Goal: Information Seeking & Learning: Learn about a topic

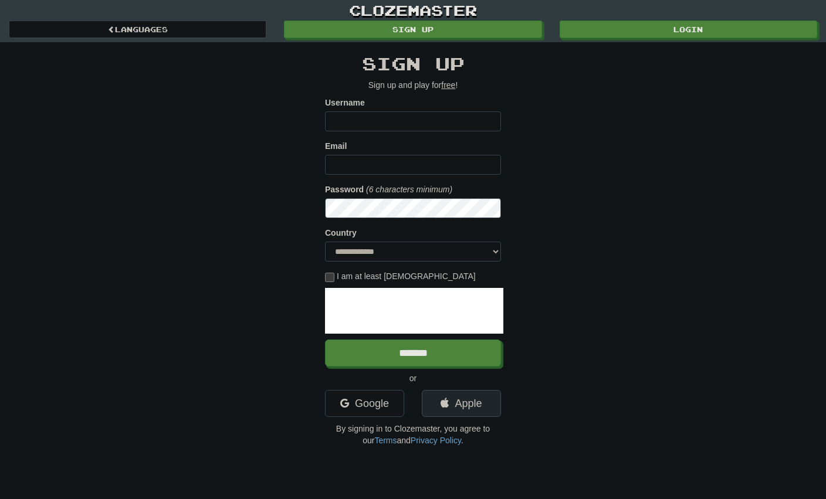
click at [449, 412] on link "Apple" at bounding box center [461, 403] width 79 height 27
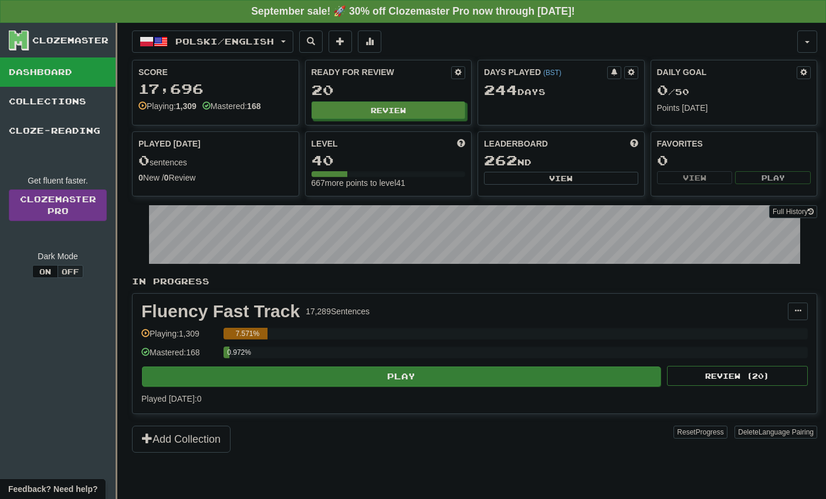
click at [415, 374] on button "Play" at bounding box center [401, 377] width 519 height 20
select select "**"
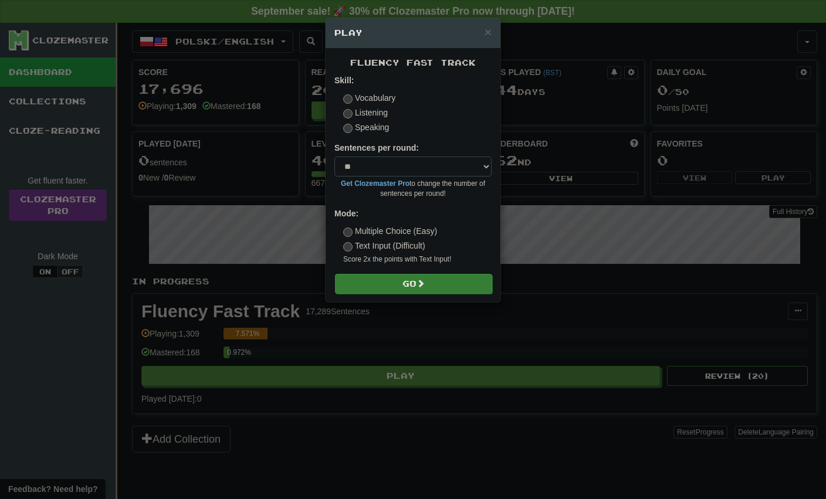
click at [413, 278] on button "Go" at bounding box center [413, 284] width 157 height 20
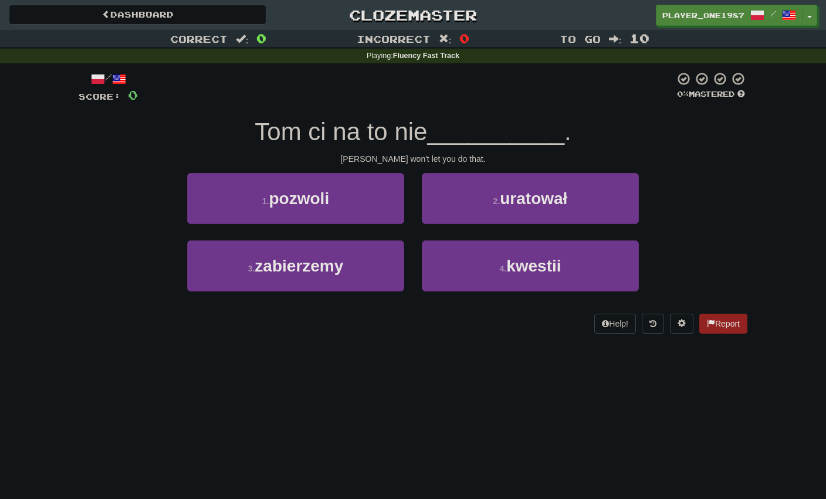
click at [412, 255] on div "3 . [GEOGRAPHIC_DATA]" at bounding box center [295, 274] width 235 height 67
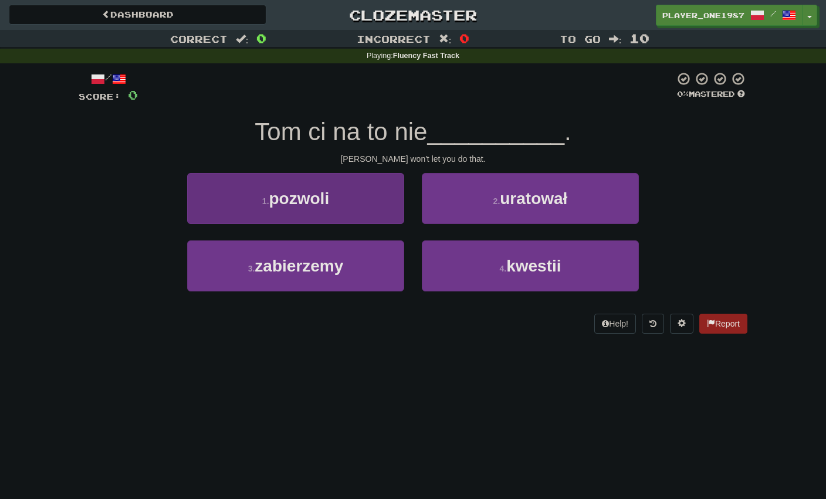
click at [383, 210] on button "1 . pozwoli" at bounding box center [295, 198] width 217 height 51
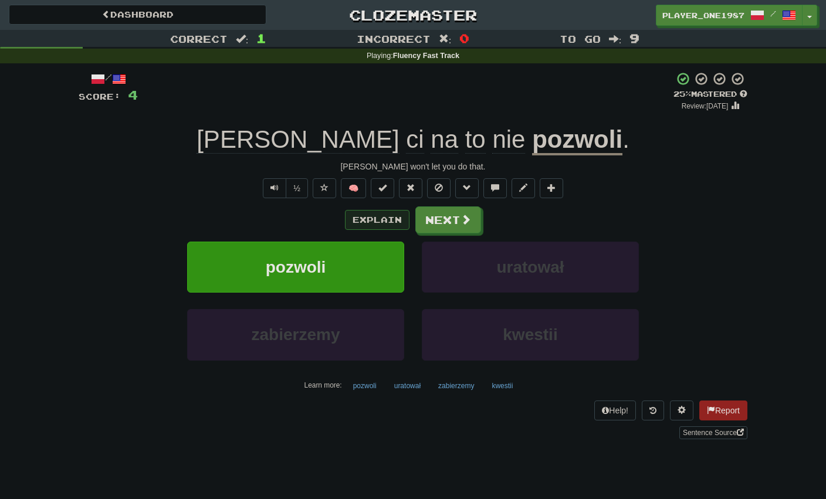
click at [379, 217] on button "Explain" at bounding box center [377, 220] width 65 height 20
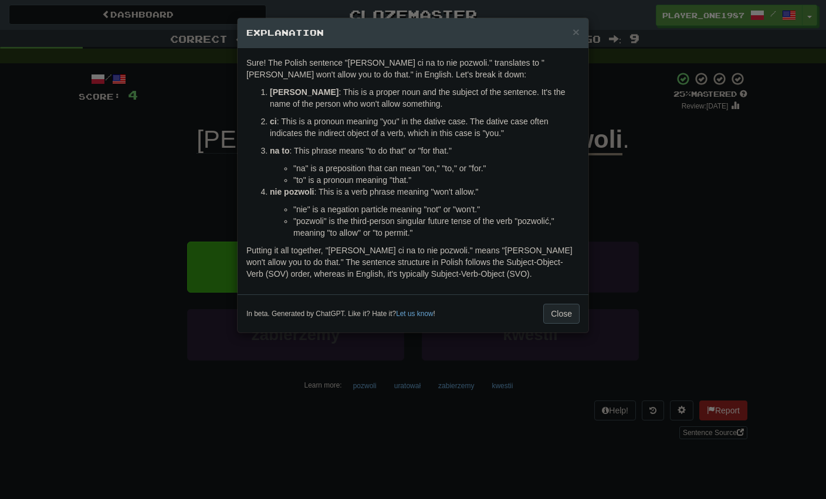
click at [555, 308] on button "Close" at bounding box center [561, 314] width 36 height 20
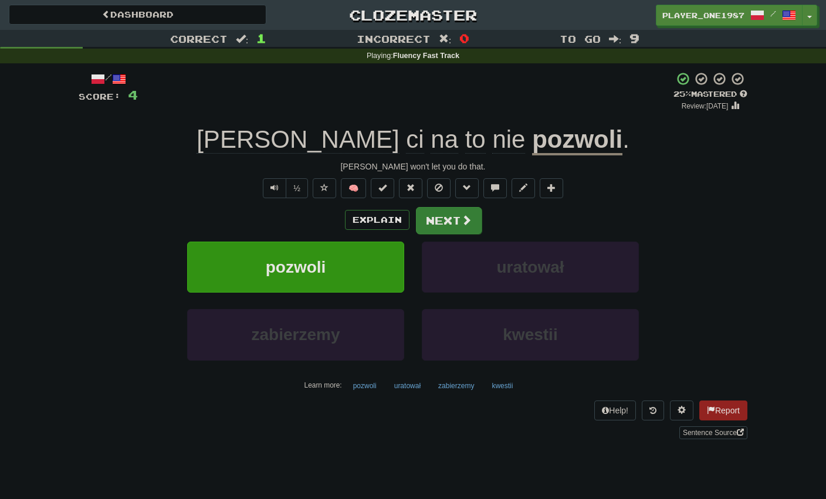
click at [450, 217] on button "Next" at bounding box center [449, 220] width 66 height 27
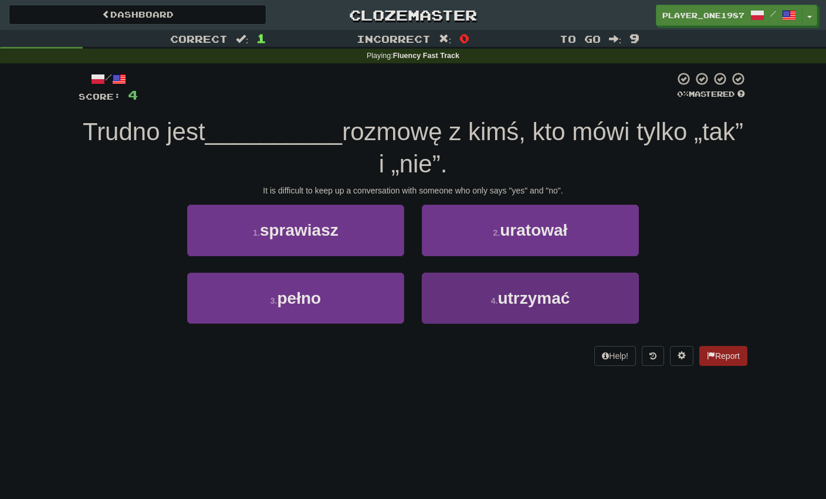
click at [465, 293] on button "4 . utrzymać" at bounding box center [530, 298] width 217 height 51
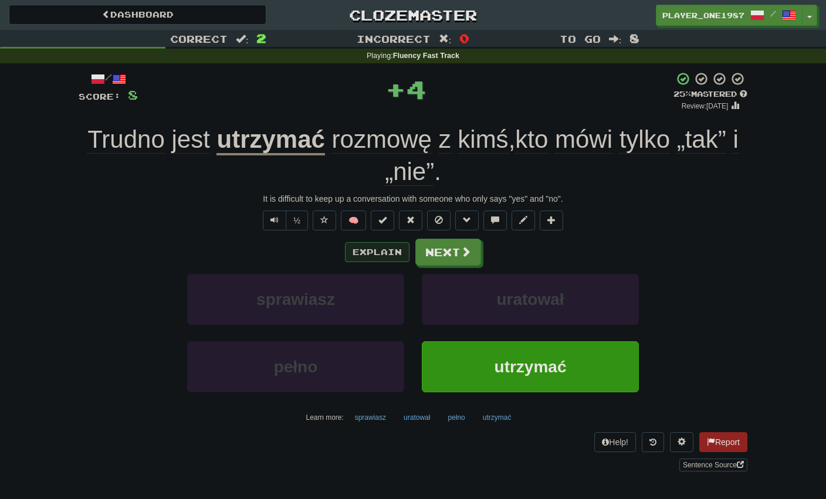
click at [379, 244] on button "Explain" at bounding box center [377, 252] width 65 height 20
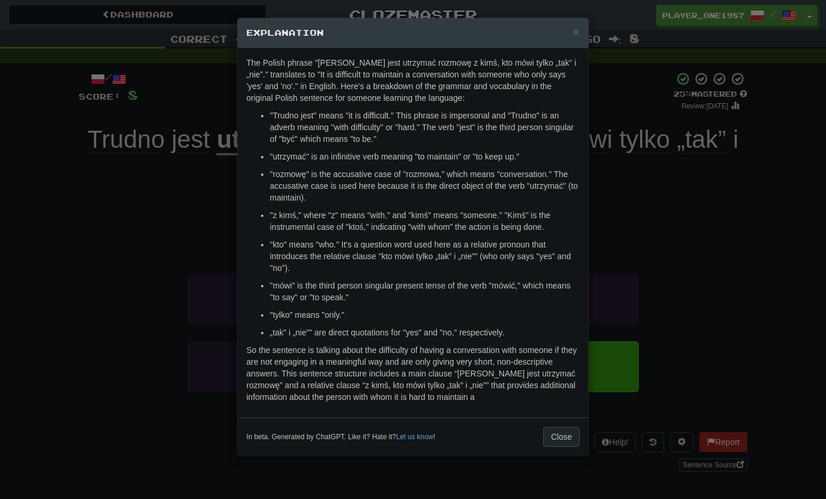
click at [560, 435] on button "Close" at bounding box center [561, 437] width 36 height 20
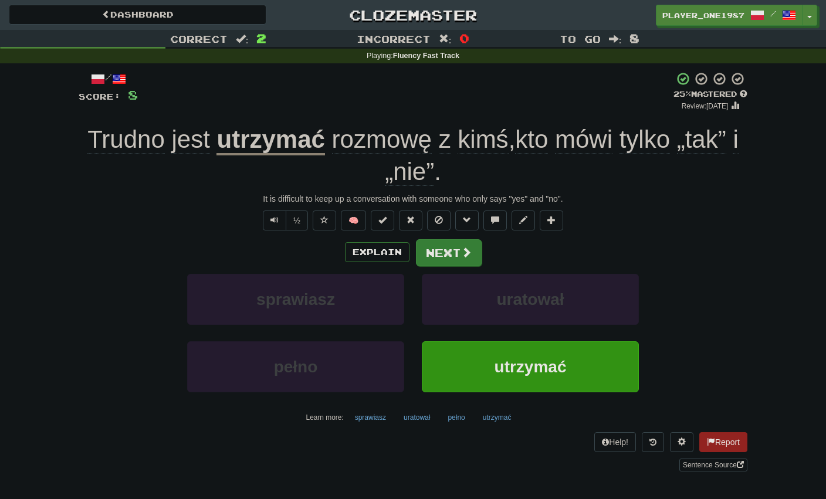
click at [468, 256] on span at bounding box center [466, 252] width 11 height 11
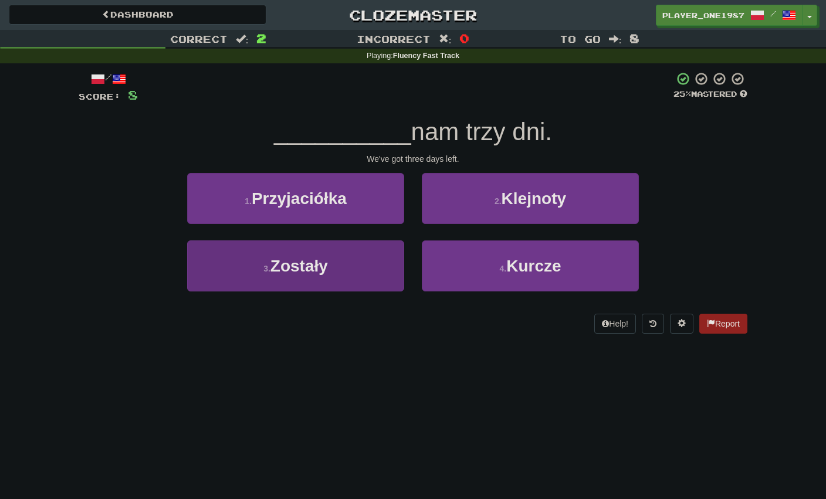
click at [356, 258] on button "3 . Zostały" at bounding box center [295, 266] width 217 height 51
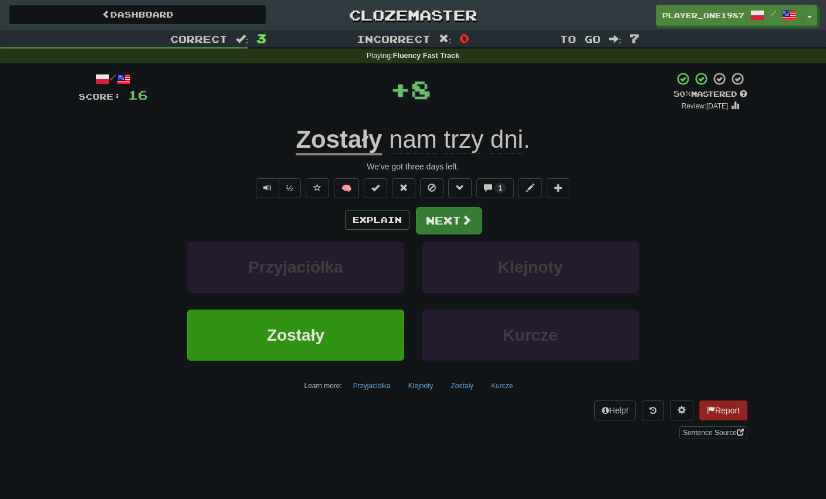
click at [430, 225] on button "Next" at bounding box center [449, 220] width 66 height 27
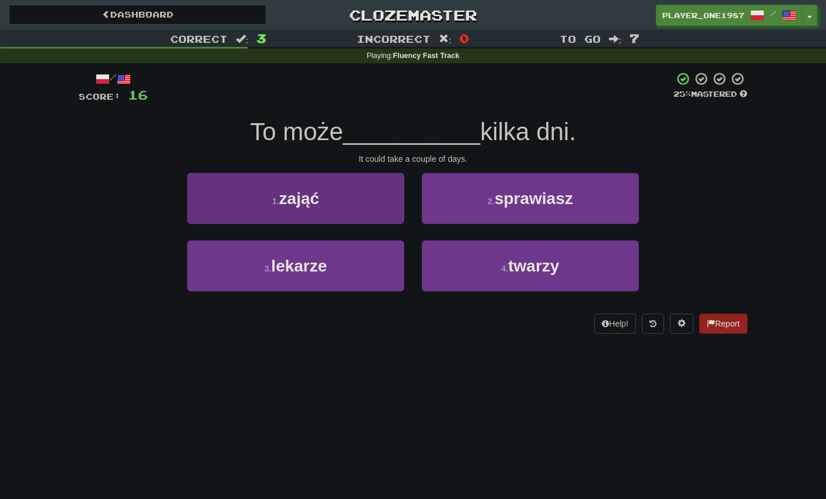
click at [387, 209] on button "1 . zająć" at bounding box center [295, 198] width 217 height 51
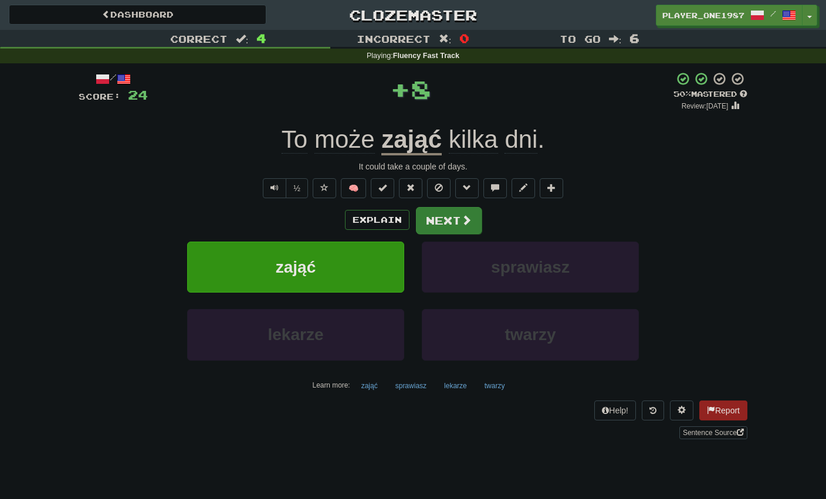
click at [435, 219] on button "Next" at bounding box center [449, 220] width 66 height 27
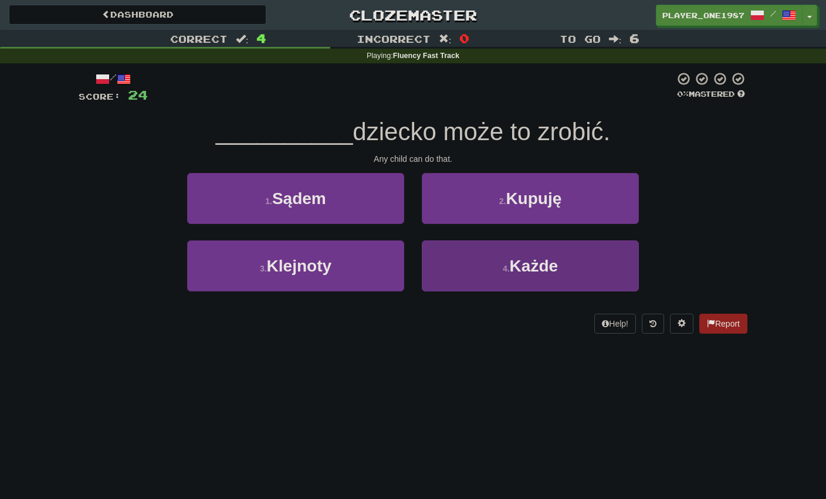
click at [461, 269] on button "4 . Każde" at bounding box center [530, 266] width 217 height 51
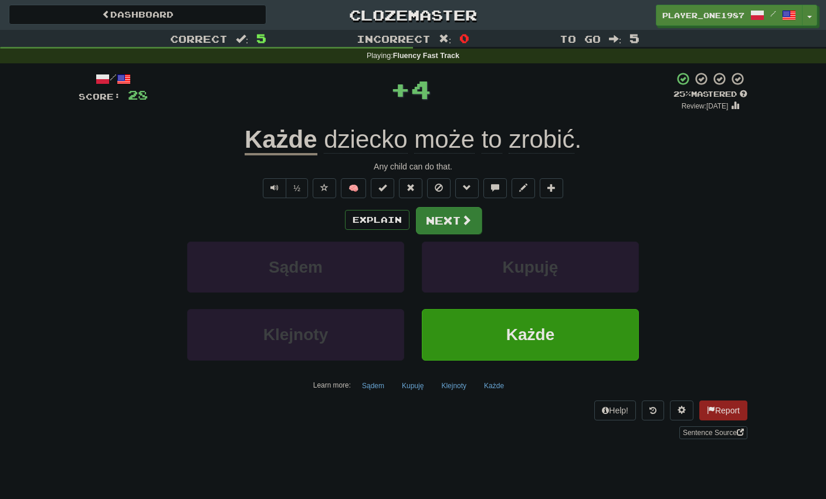
click at [442, 219] on button "Next" at bounding box center [449, 220] width 66 height 27
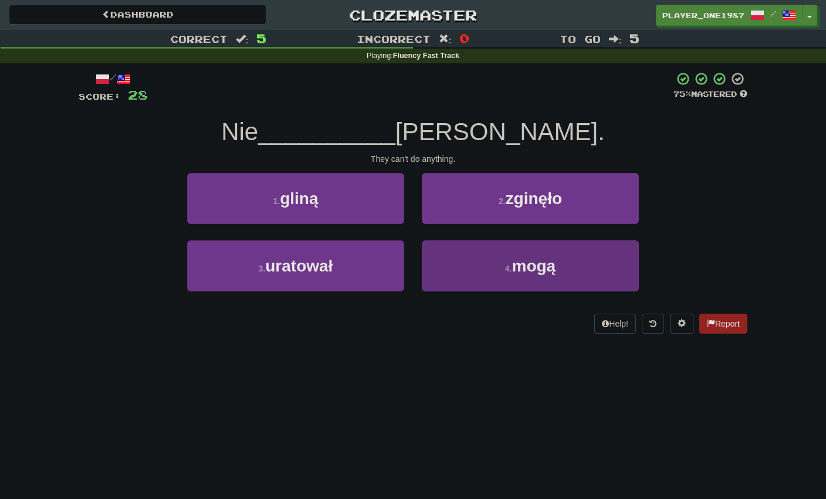
click at [439, 263] on button "4 . mogą" at bounding box center [530, 266] width 217 height 51
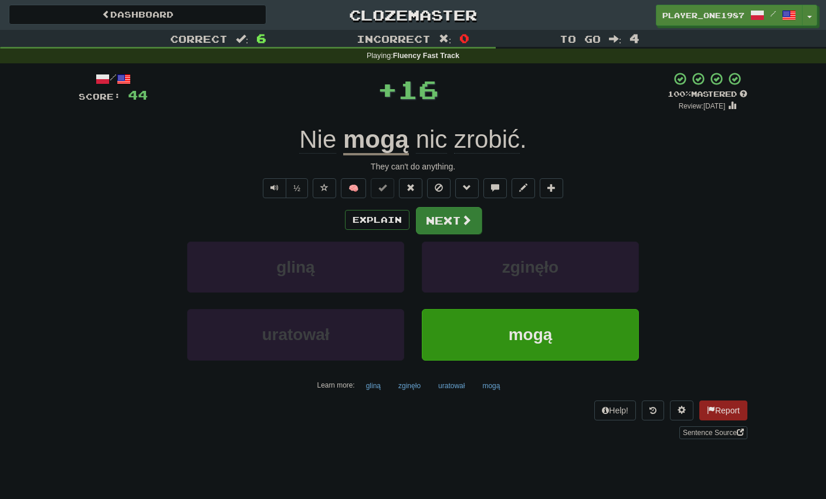
click at [438, 228] on button "Next" at bounding box center [449, 220] width 66 height 27
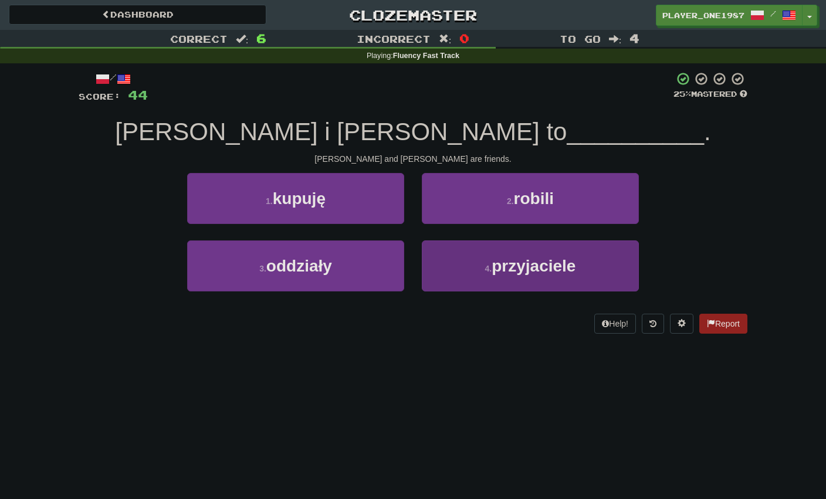
click at [458, 261] on button "4 . przyjaciele" at bounding box center [530, 266] width 217 height 51
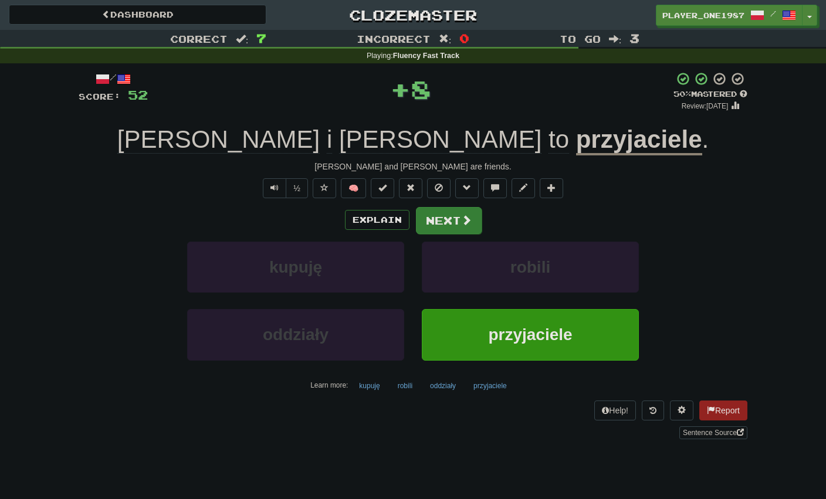
click at [458, 222] on button "Next" at bounding box center [449, 220] width 66 height 27
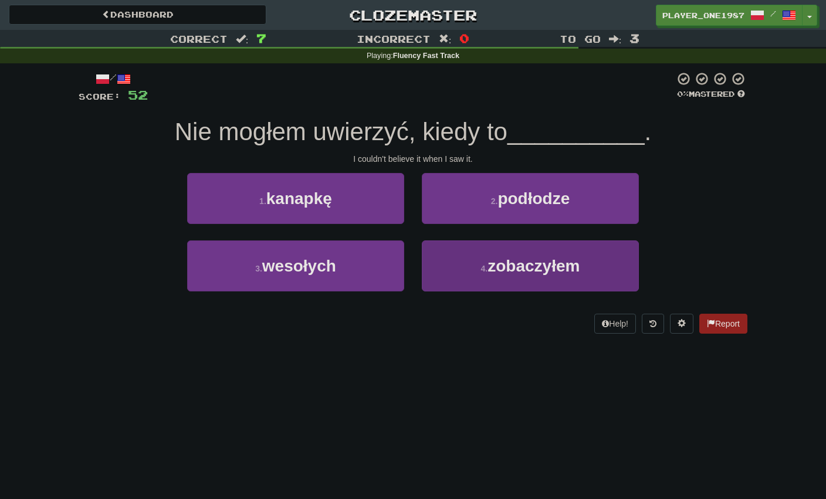
click at [460, 271] on button "4 . zobaczyłem" at bounding box center [530, 266] width 217 height 51
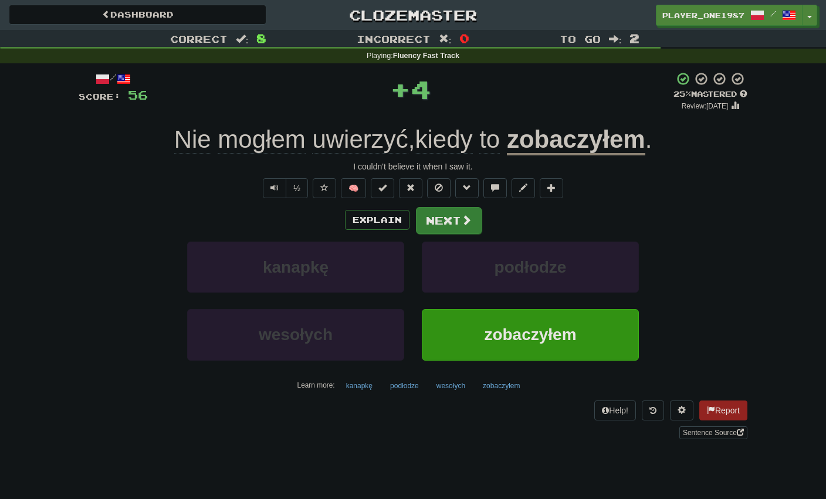
click at [448, 221] on button "Next" at bounding box center [449, 220] width 66 height 27
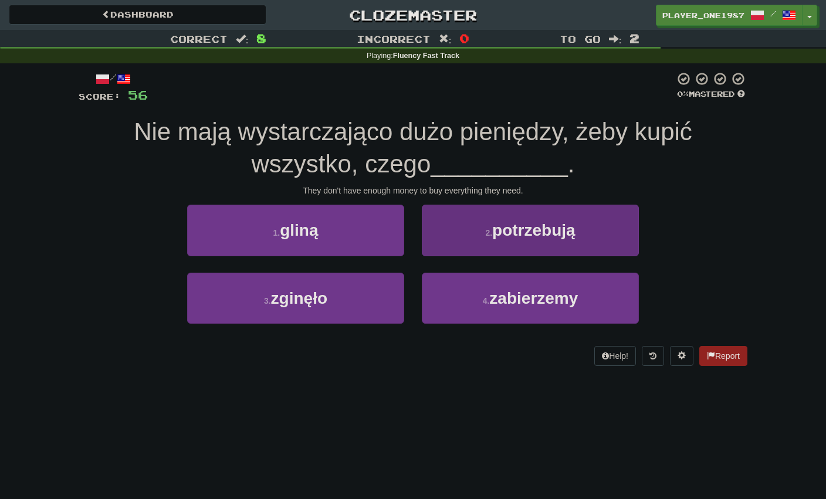
click at [469, 232] on button "2 . potrzebują" at bounding box center [530, 230] width 217 height 51
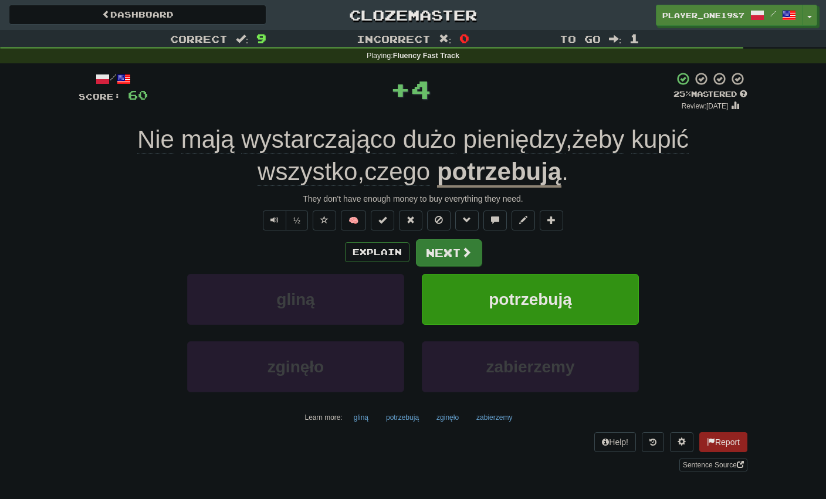
click at [448, 253] on button "Next" at bounding box center [449, 252] width 66 height 27
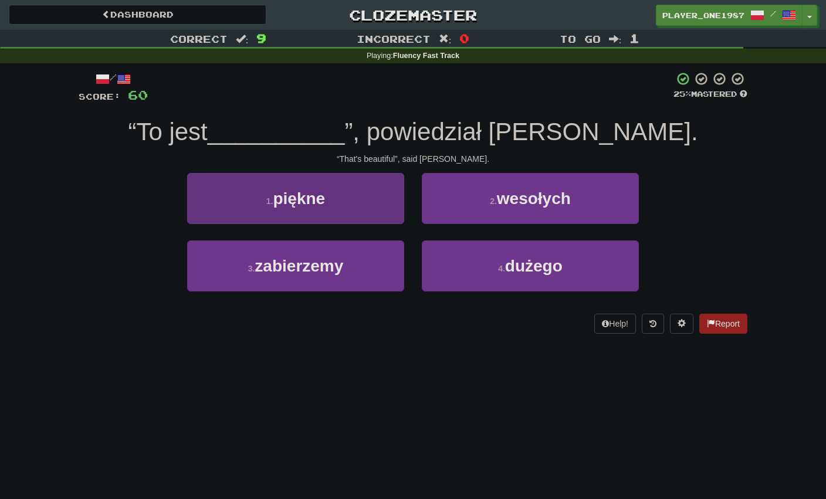
click at [381, 208] on button "1 . piękne" at bounding box center [295, 198] width 217 height 51
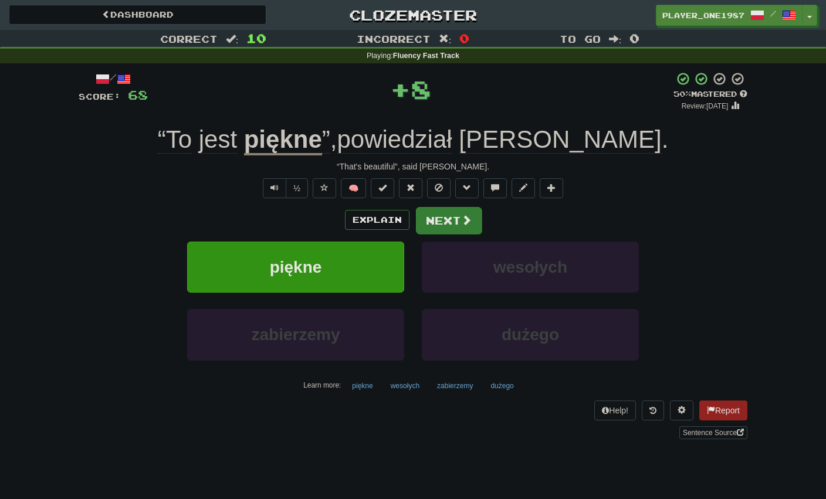
click at [435, 224] on button "Next" at bounding box center [449, 220] width 66 height 27
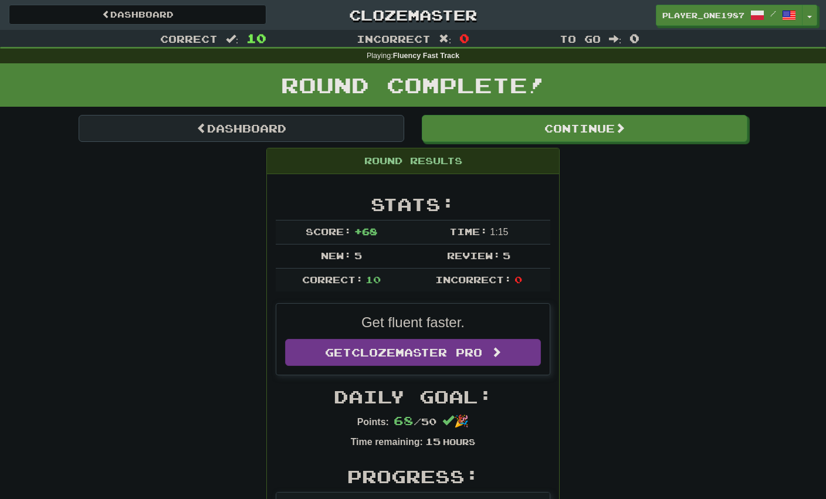
click at [274, 128] on link "Dashboard" at bounding box center [242, 128] width 326 height 27
